Goal: Task Accomplishment & Management: Manage account settings

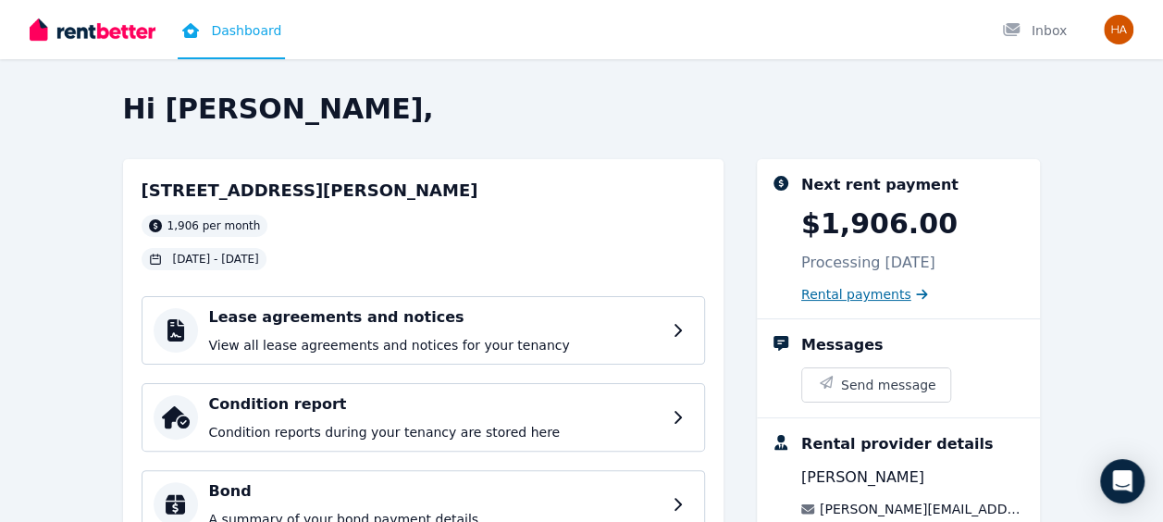
click at [872, 294] on span "Rental payments" at bounding box center [856, 294] width 110 height 19
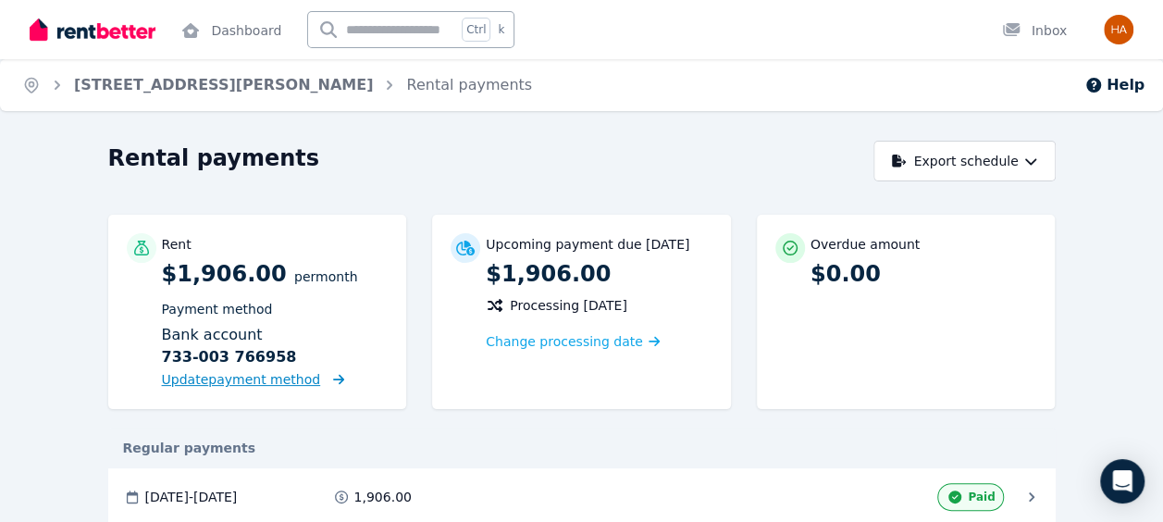
click at [263, 383] on span "Update payment method" at bounding box center [241, 379] width 159 height 15
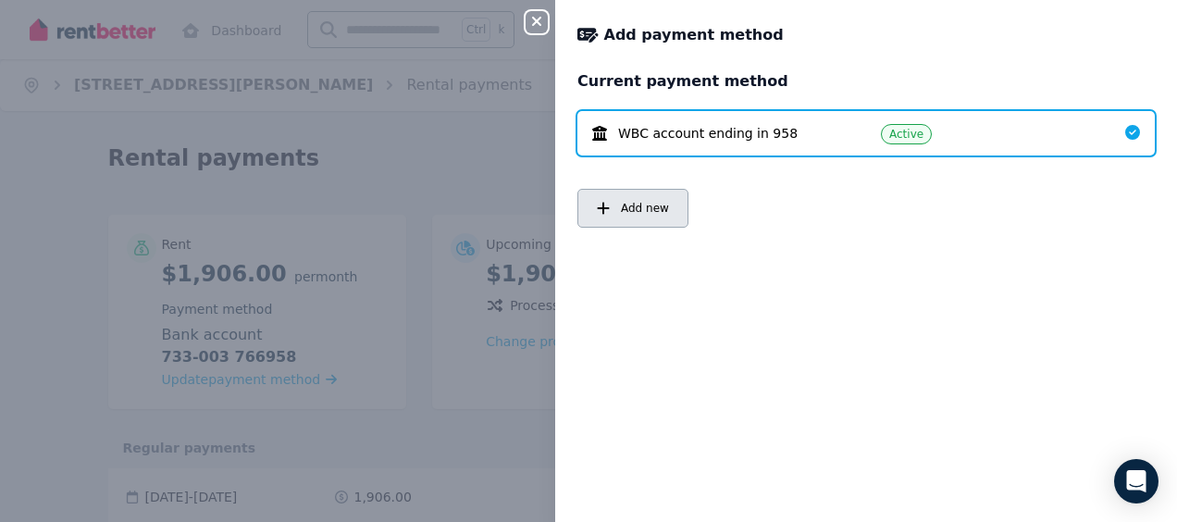
click at [622, 198] on button "Add new" at bounding box center [632, 208] width 111 height 39
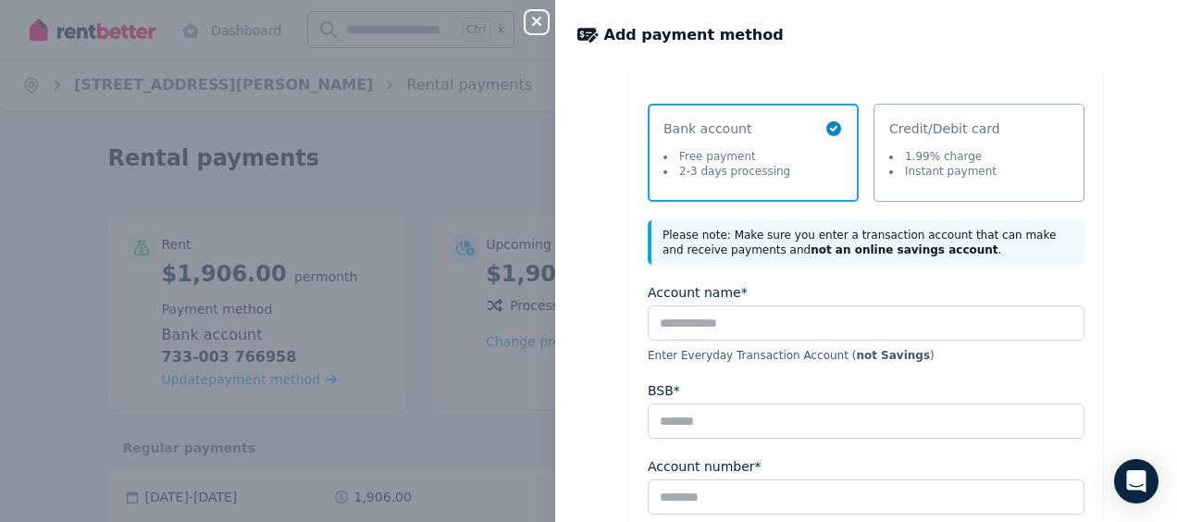
click at [977, 163] on span "1.99% charge Instant payment" at bounding box center [944, 167] width 111 height 37
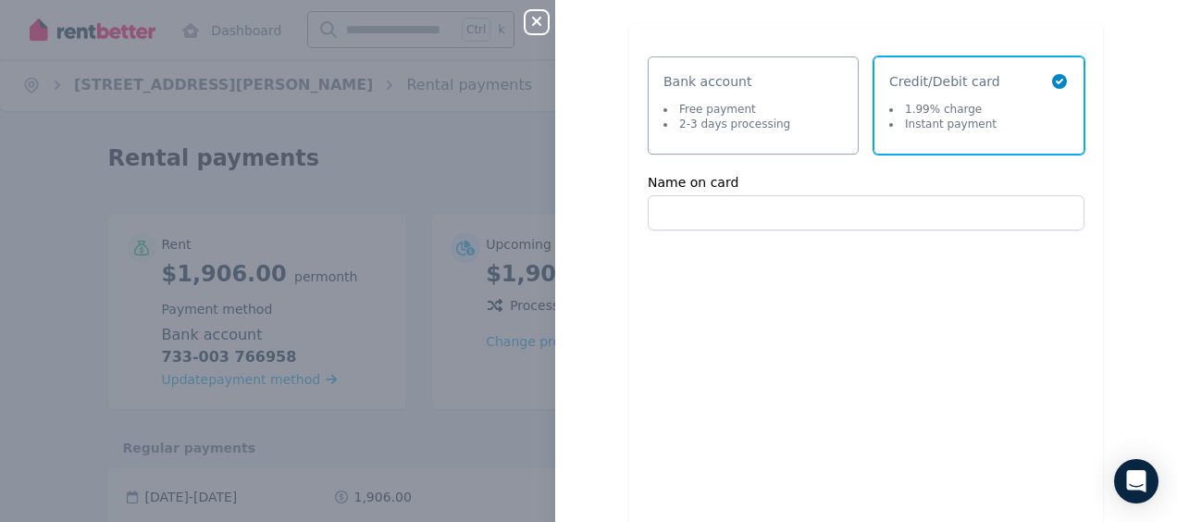
scroll to position [48, 0]
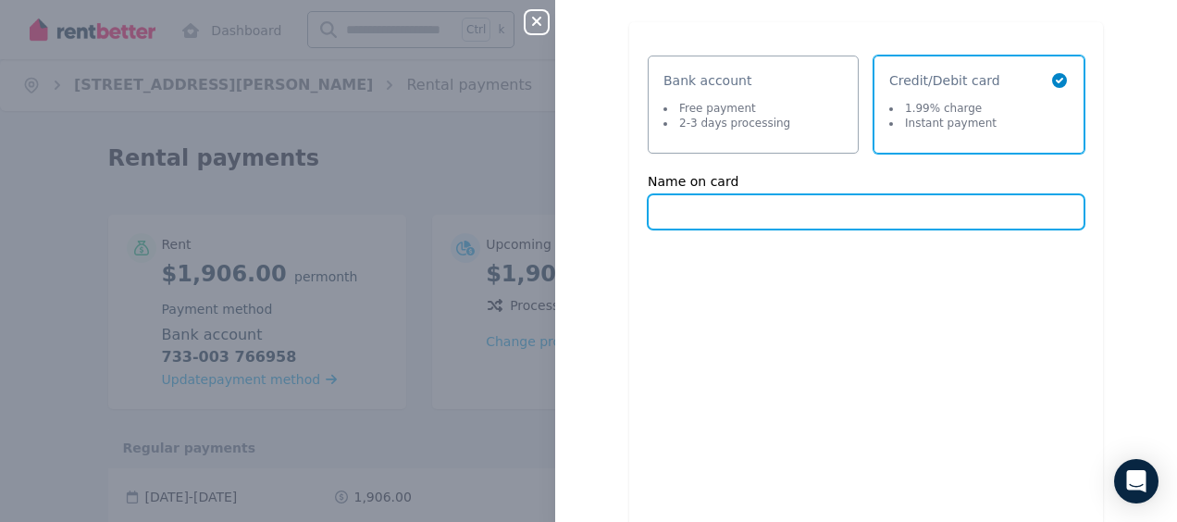
click at [712, 211] on input "Name on card" at bounding box center [866, 211] width 437 height 35
type input "********"
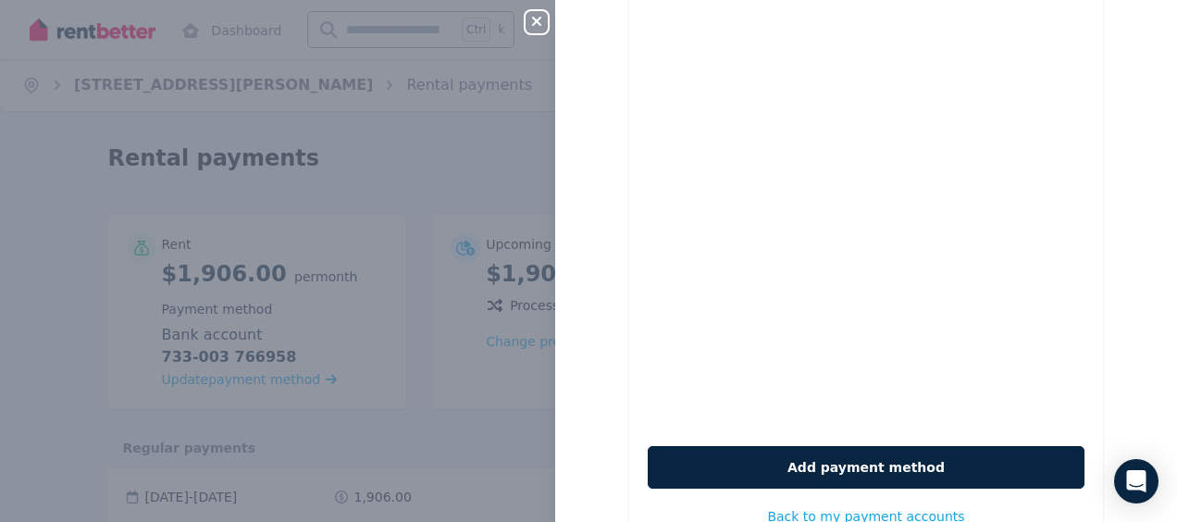
scroll to position [513, 0]
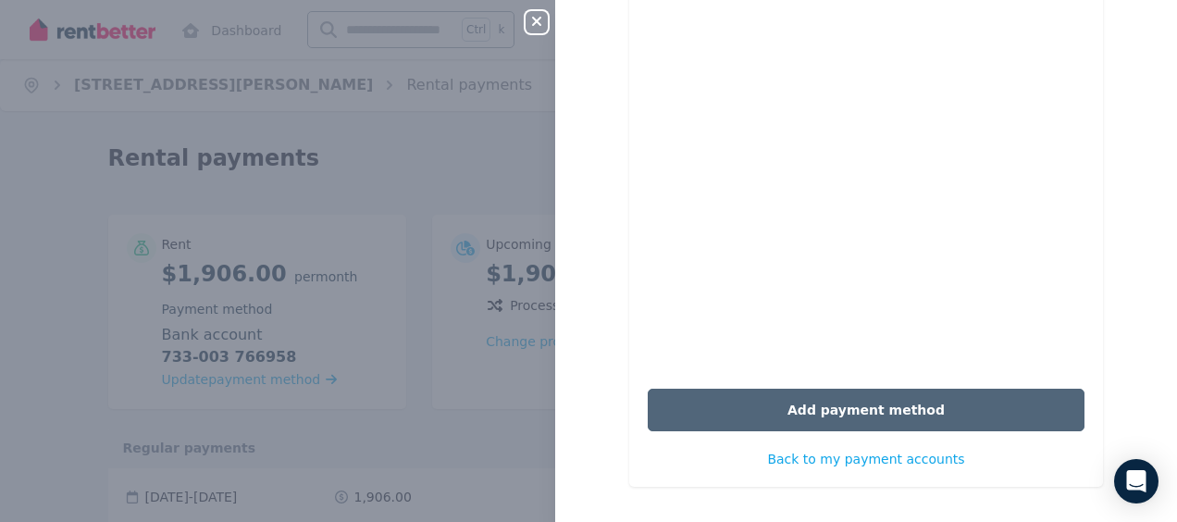
click at [821, 409] on button "Add payment method" at bounding box center [866, 410] width 437 height 43
